Goal: Navigation & Orientation: Find specific page/section

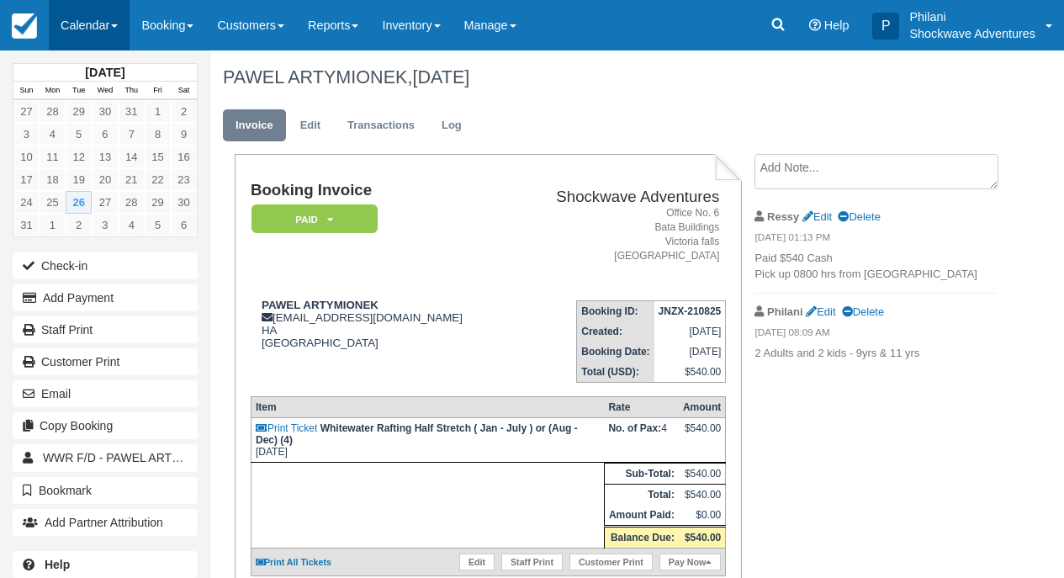
click at [110, 25] on link "Calendar" at bounding box center [89, 25] width 81 height 50
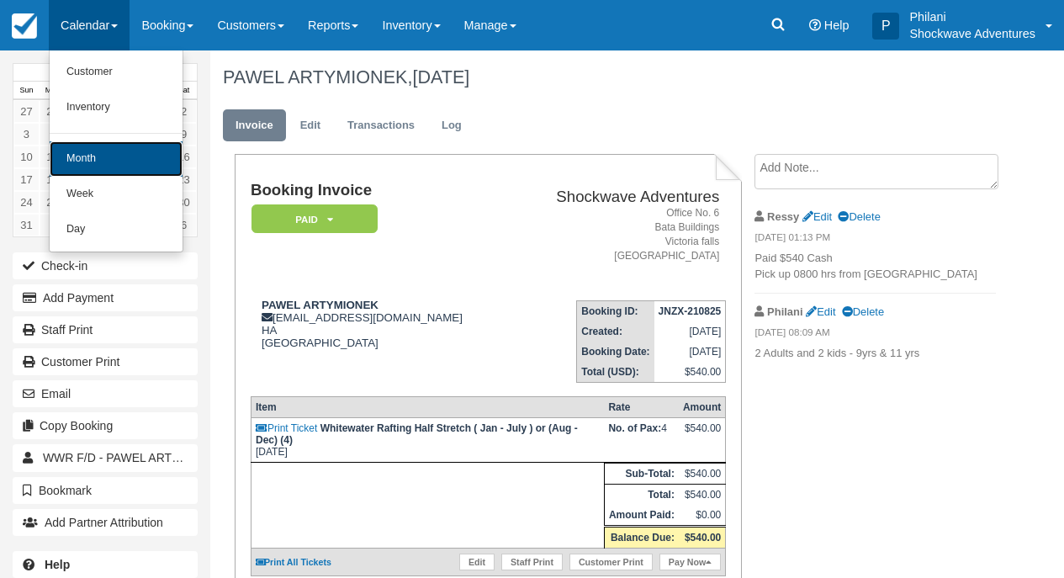
click at [94, 159] on link "Month" at bounding box center [116, 158] width 133 height 35
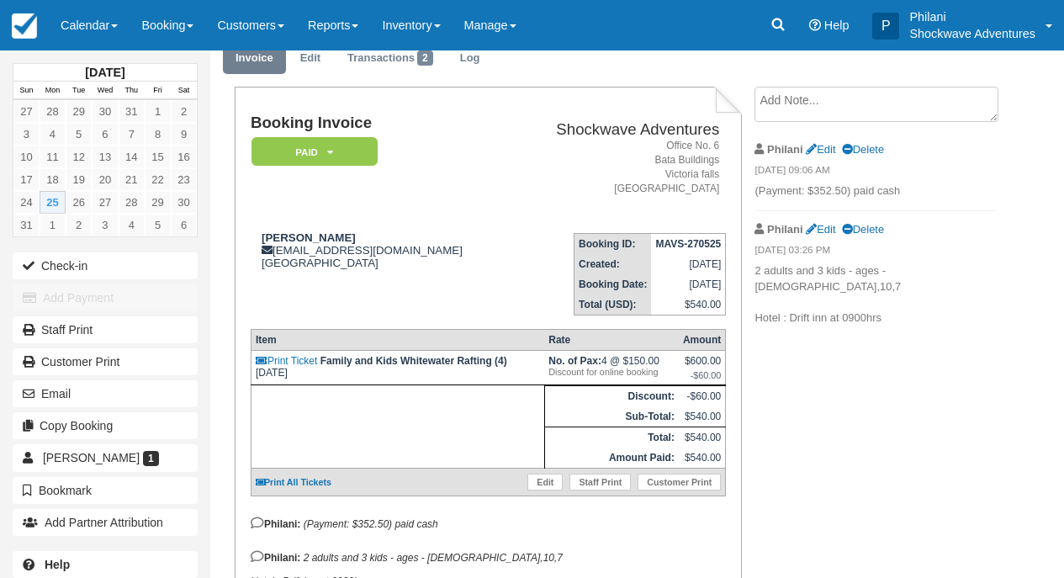
scroll to position [22, 0]
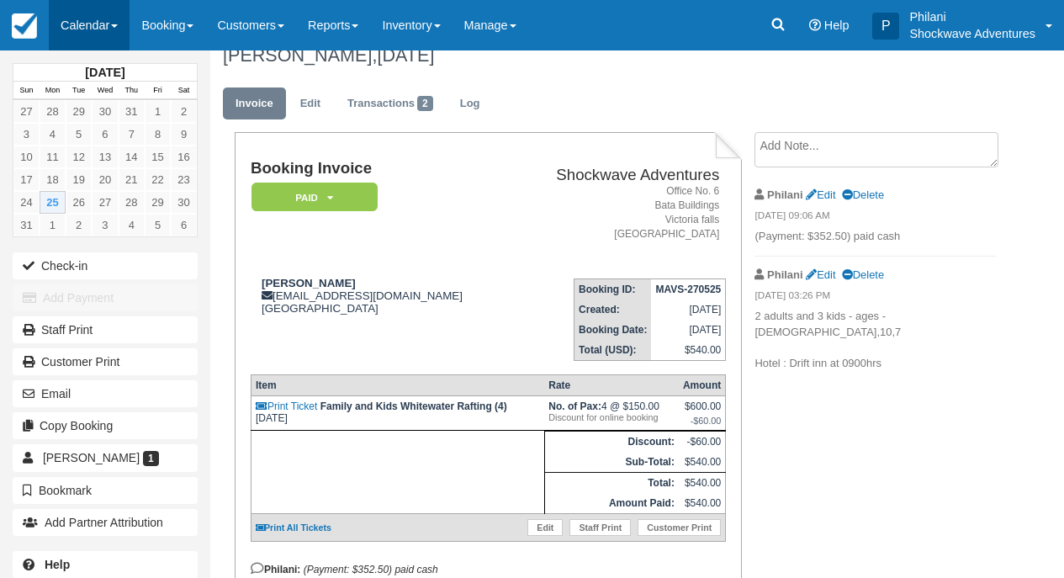
click at [104, 33] on link "Calendar" at bounding box center [89, 25] width 81 height 50
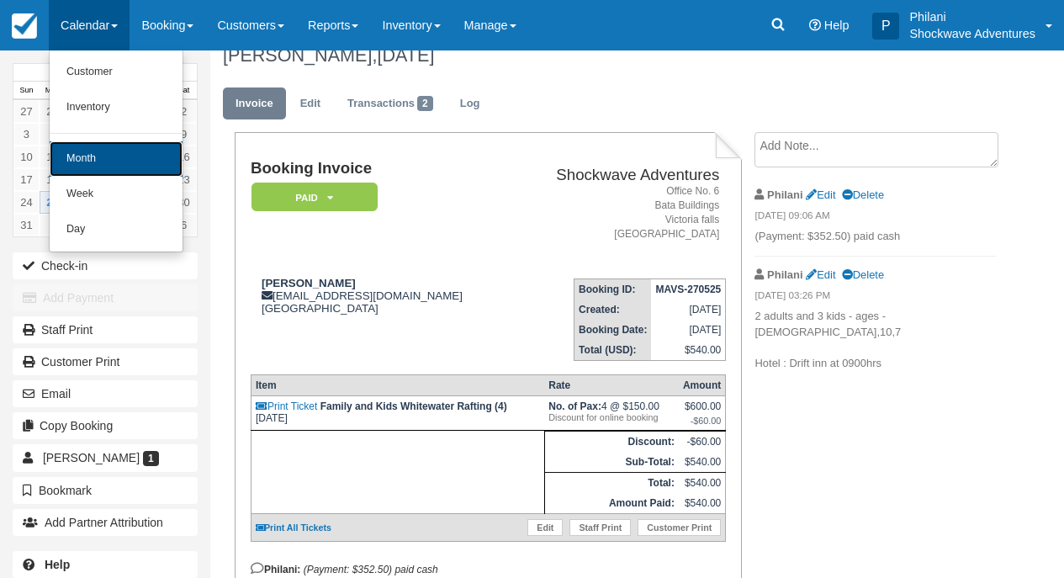
click at [108, 155] on link "Month" at bounding box center [116, 158] width 133 height 35
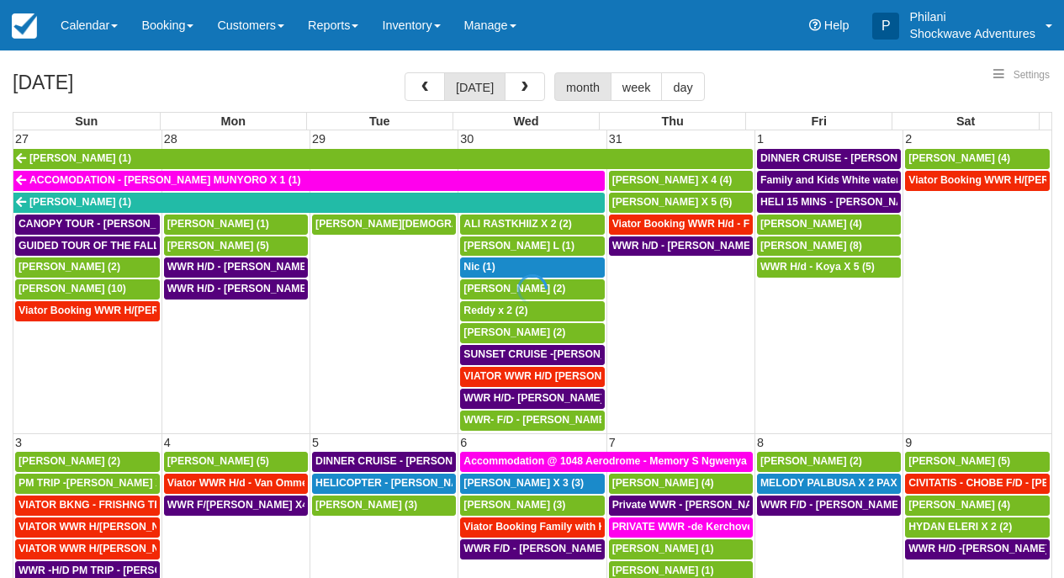
select select
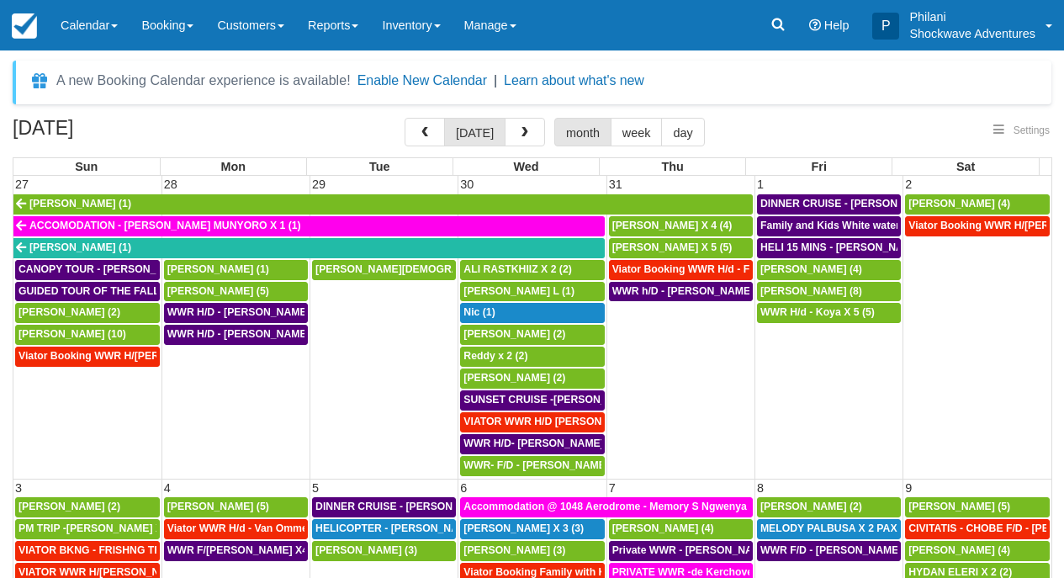
select select
